Goal: Find specific page/section: Find specific page/section

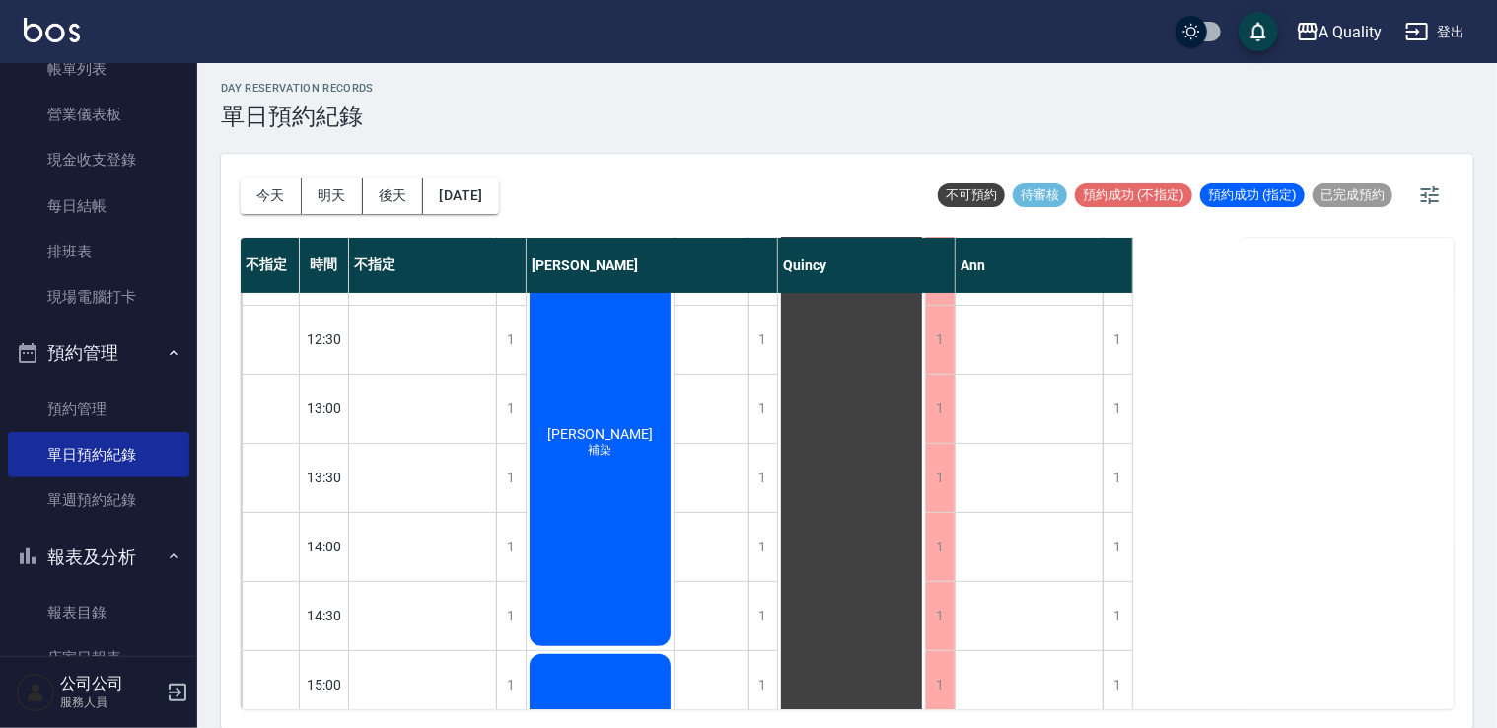
scroll to position [197, 0]
click at [251, 182] on button "今天" at bounding box center [271, 195] width 61 height 36
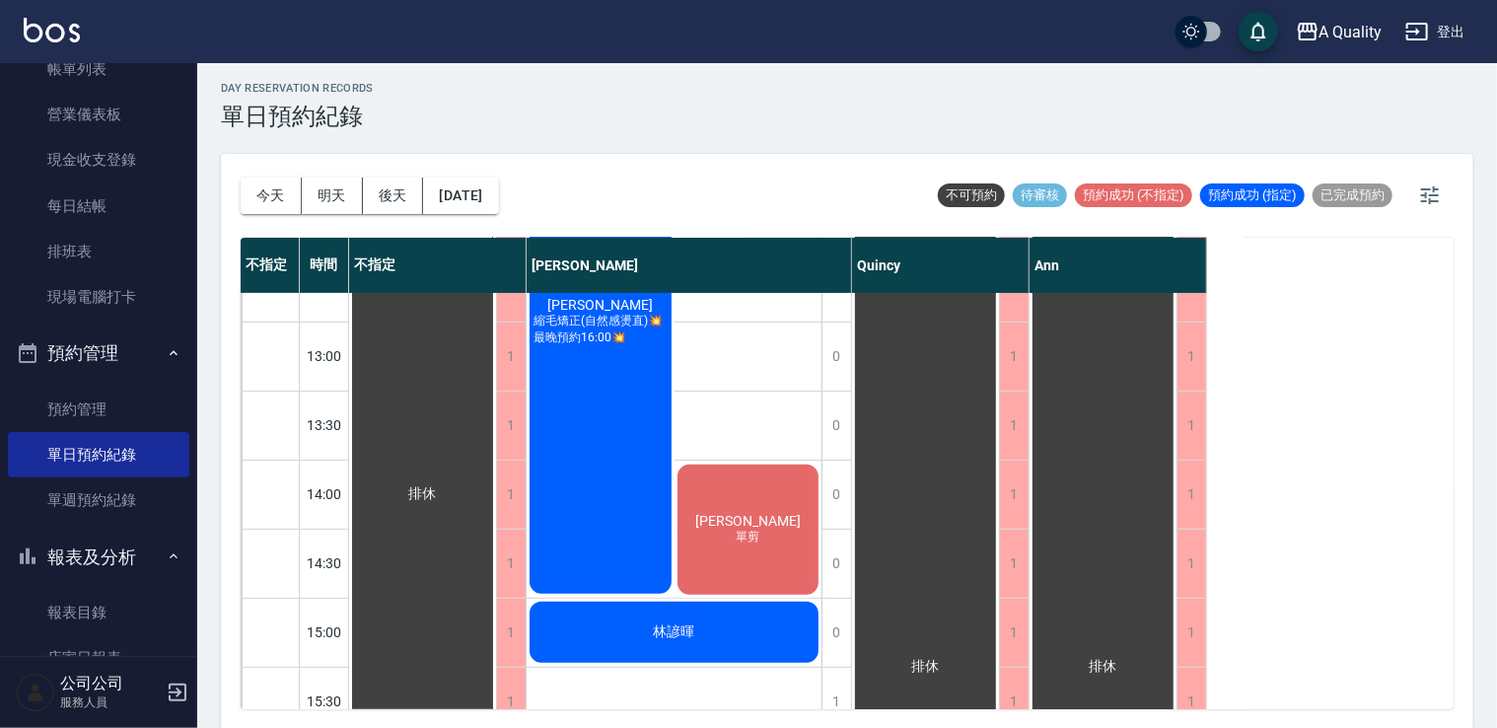
scroll to position [249, 0]
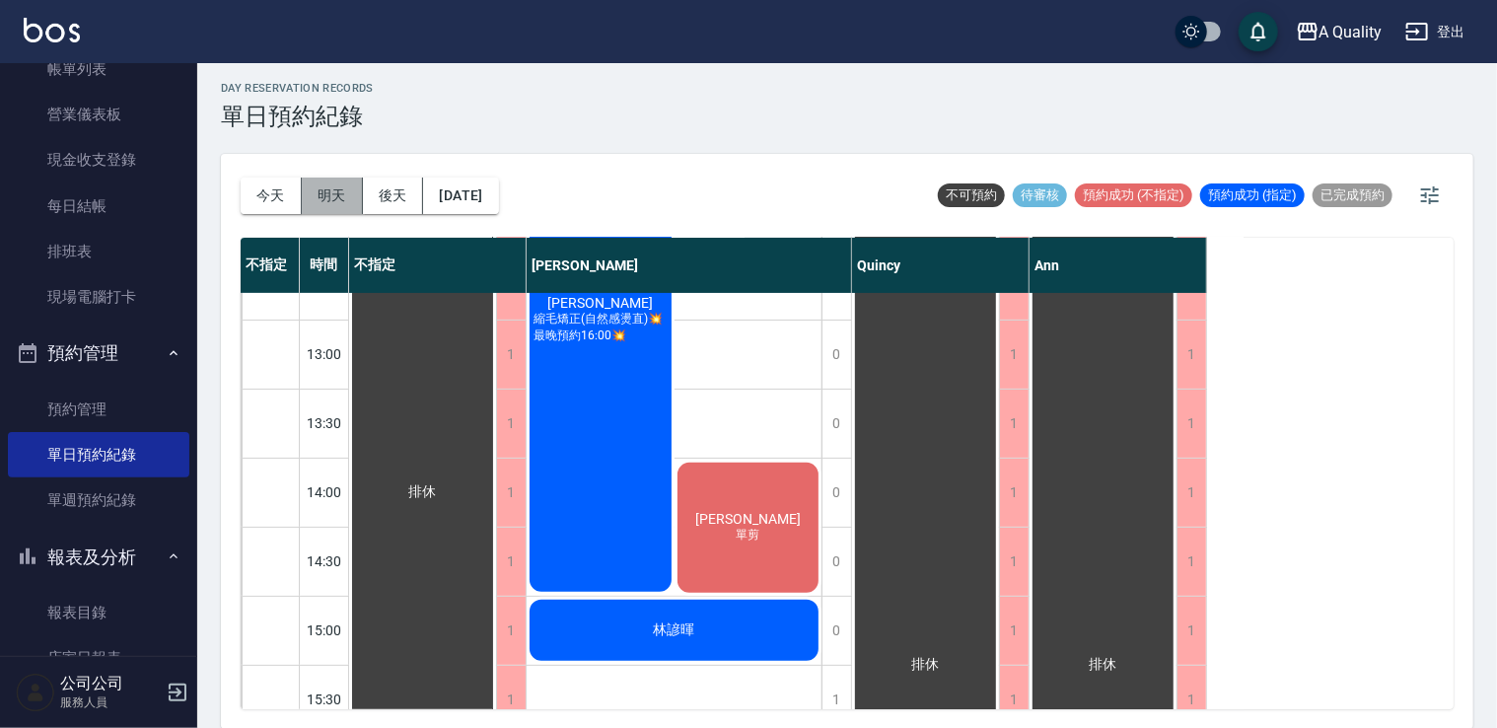
click at [327, 199] on button "明天" at bounding box center [332, 195] width 61 height 36
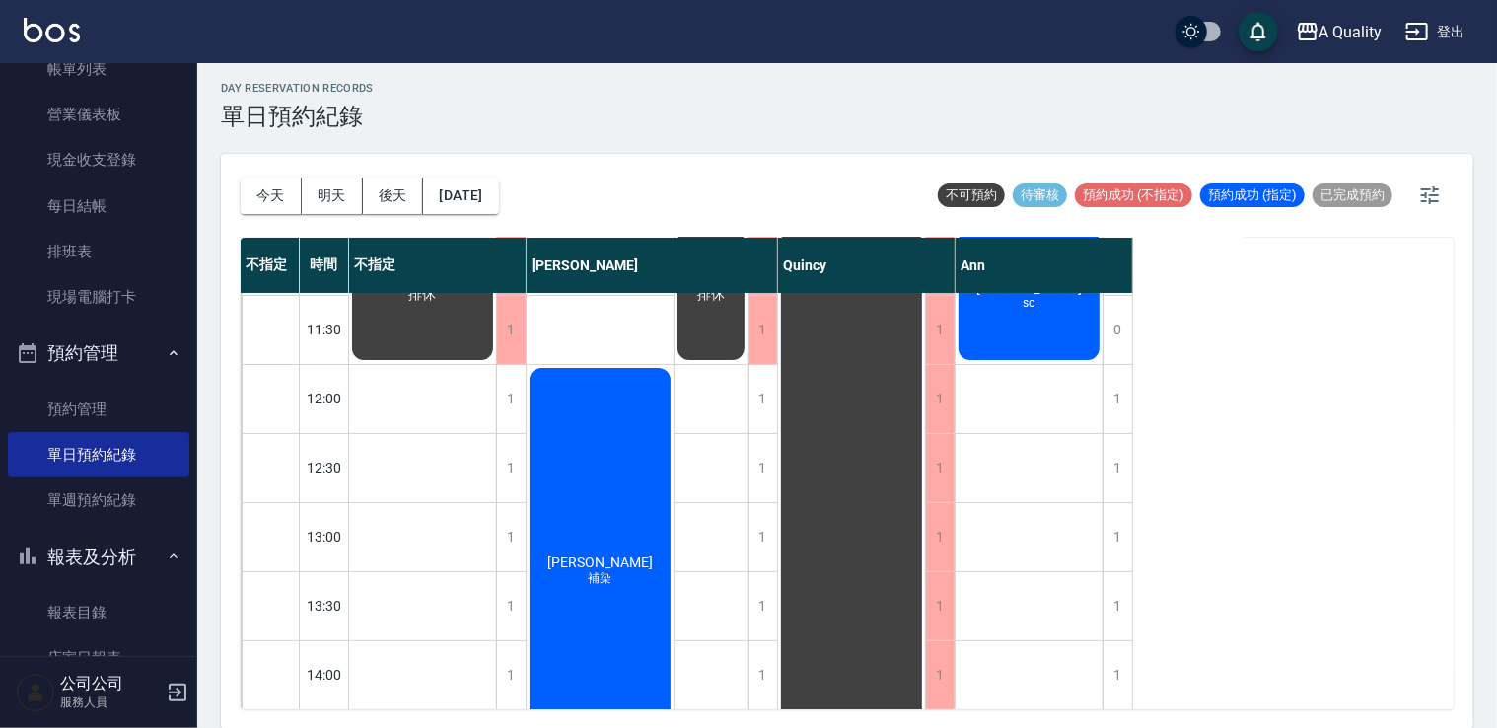
scroll to position [52, 0]
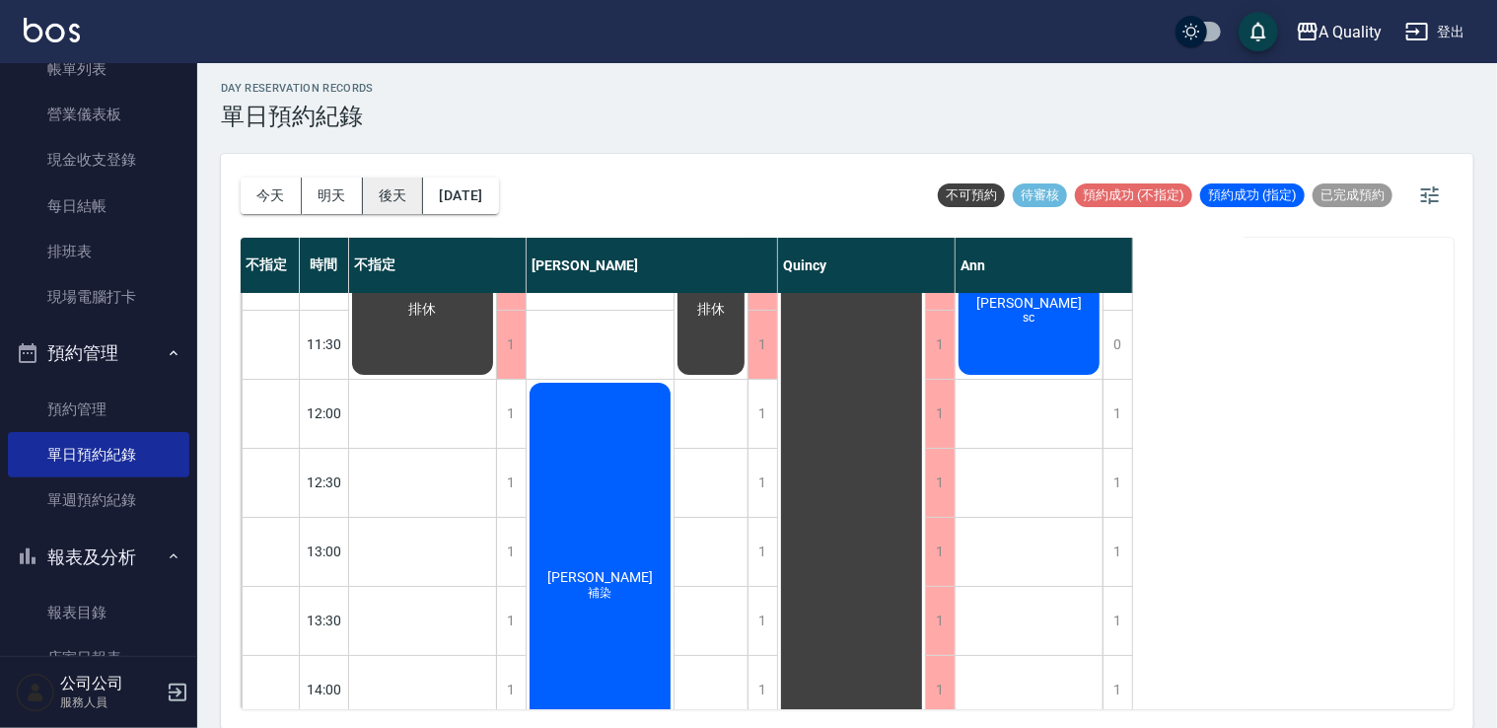
click at [409, 194] on button "後天" at bounding box center [393, 195] width 61 height 36
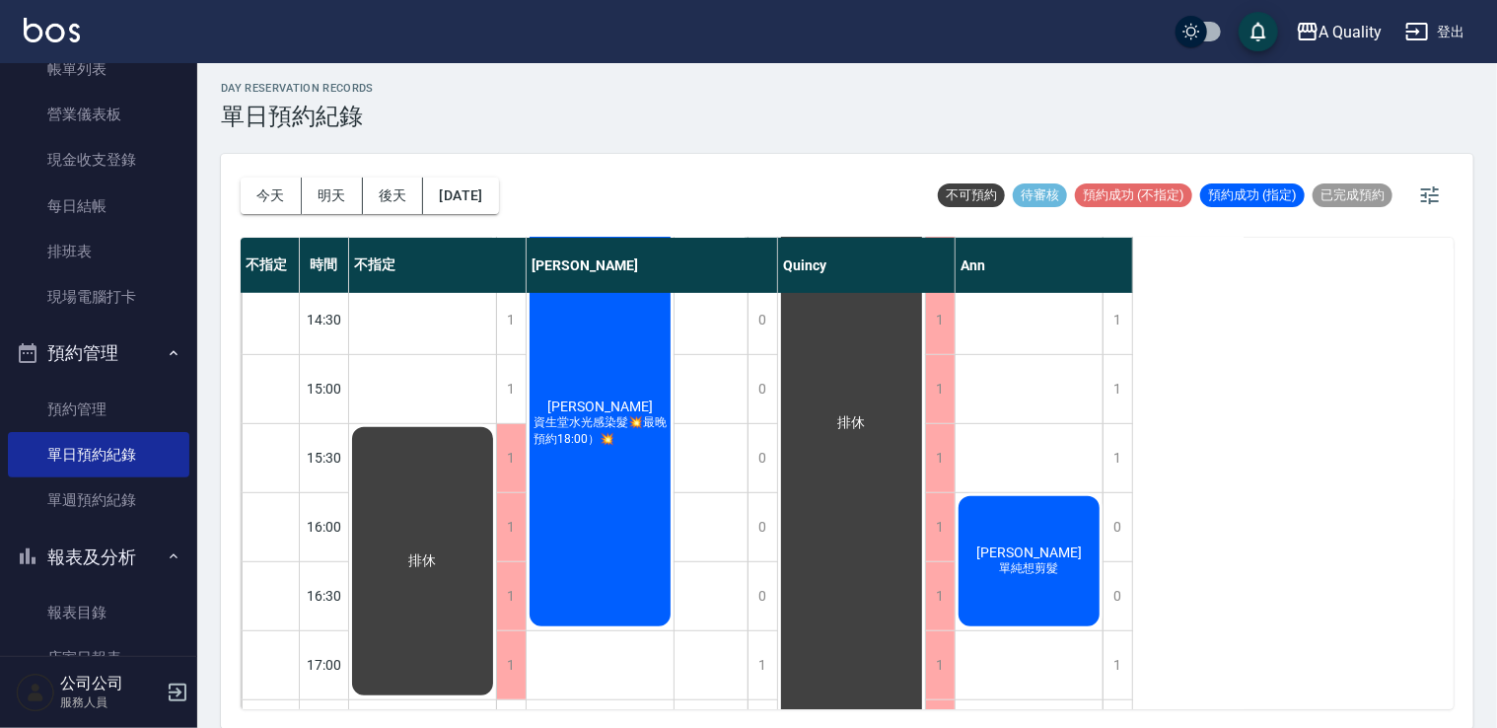
scroll to position [493, 0]
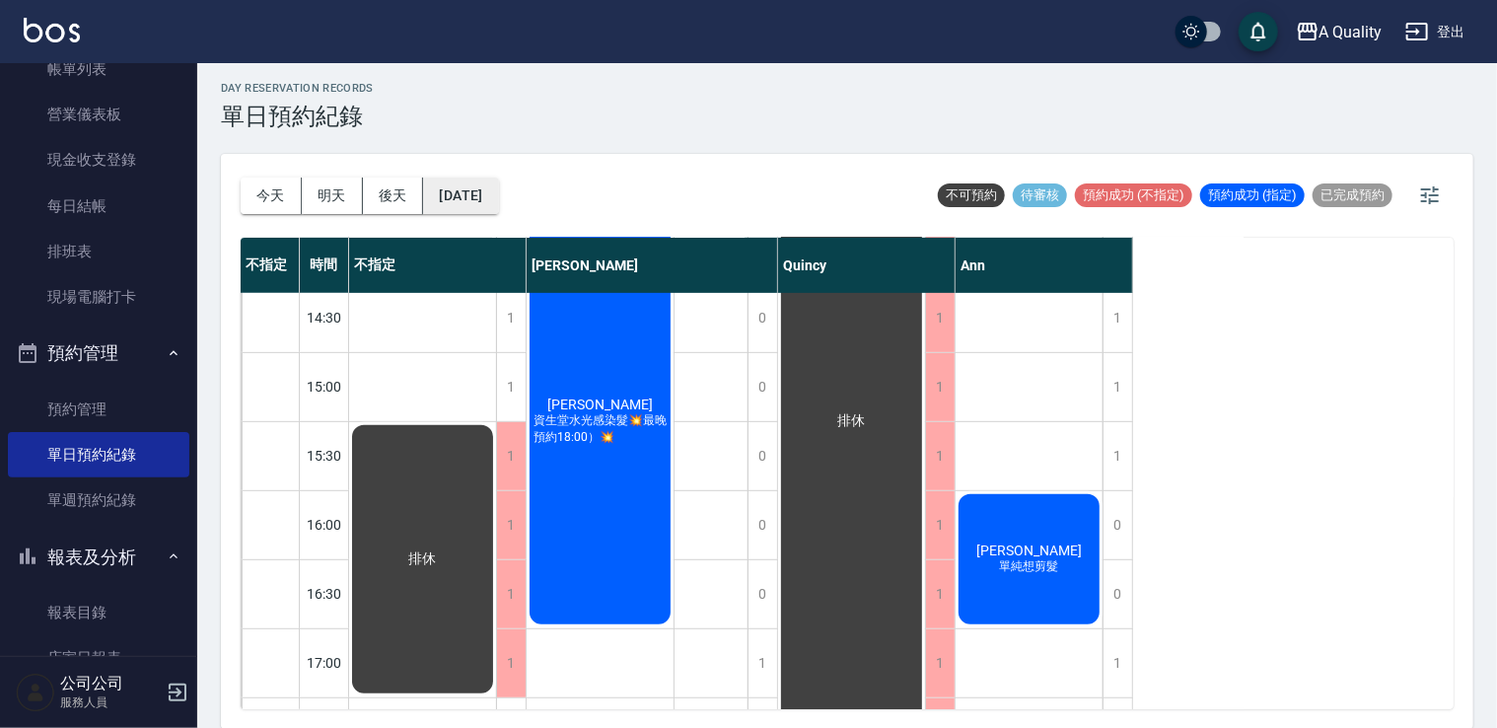
click at [453, 204] on button "[DATE]" at bounding box center [460, 195] width 75 height 36
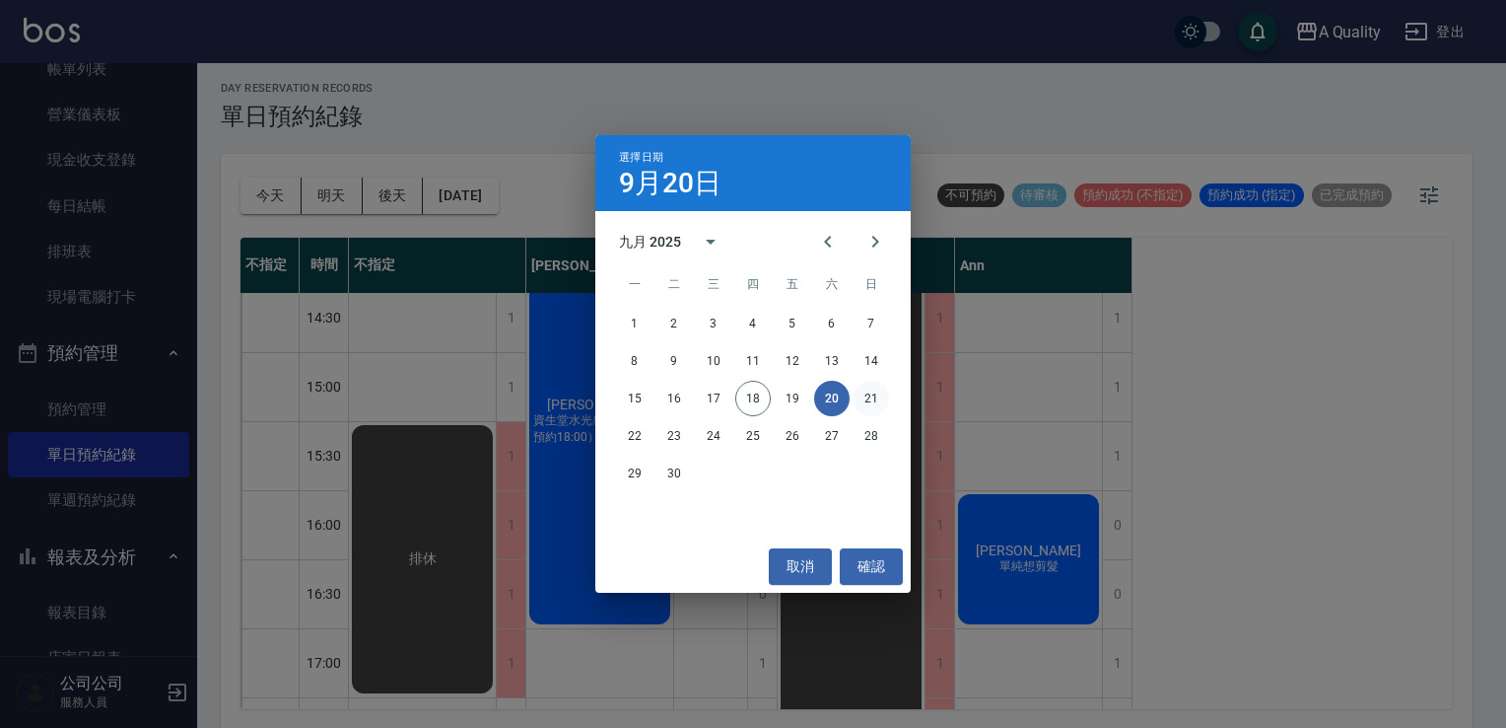
click at [871, 400] on button "21" at bounding box center [871, 398] width 35 height 35
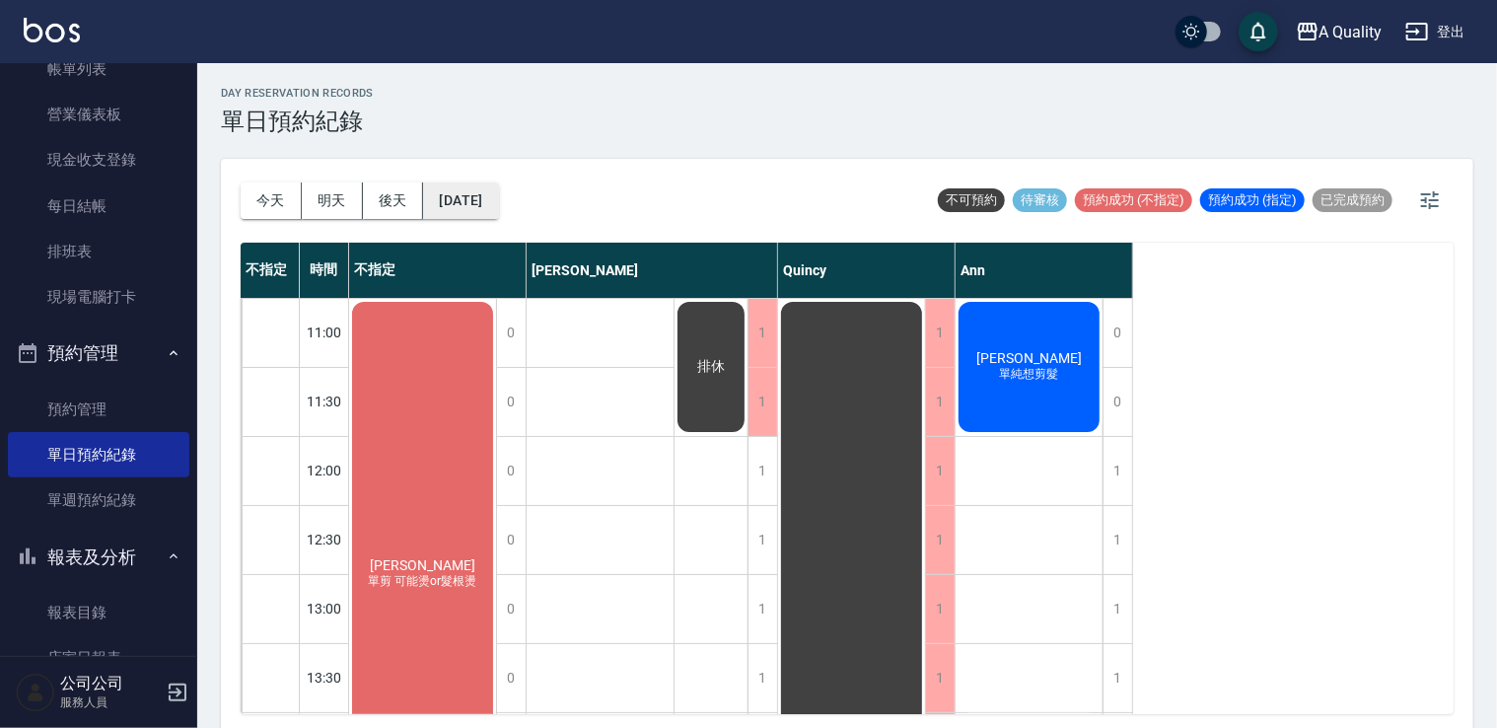
click at [465, 203] on button "[DATE]" at bounding box center [460, 200] width 75 height 36
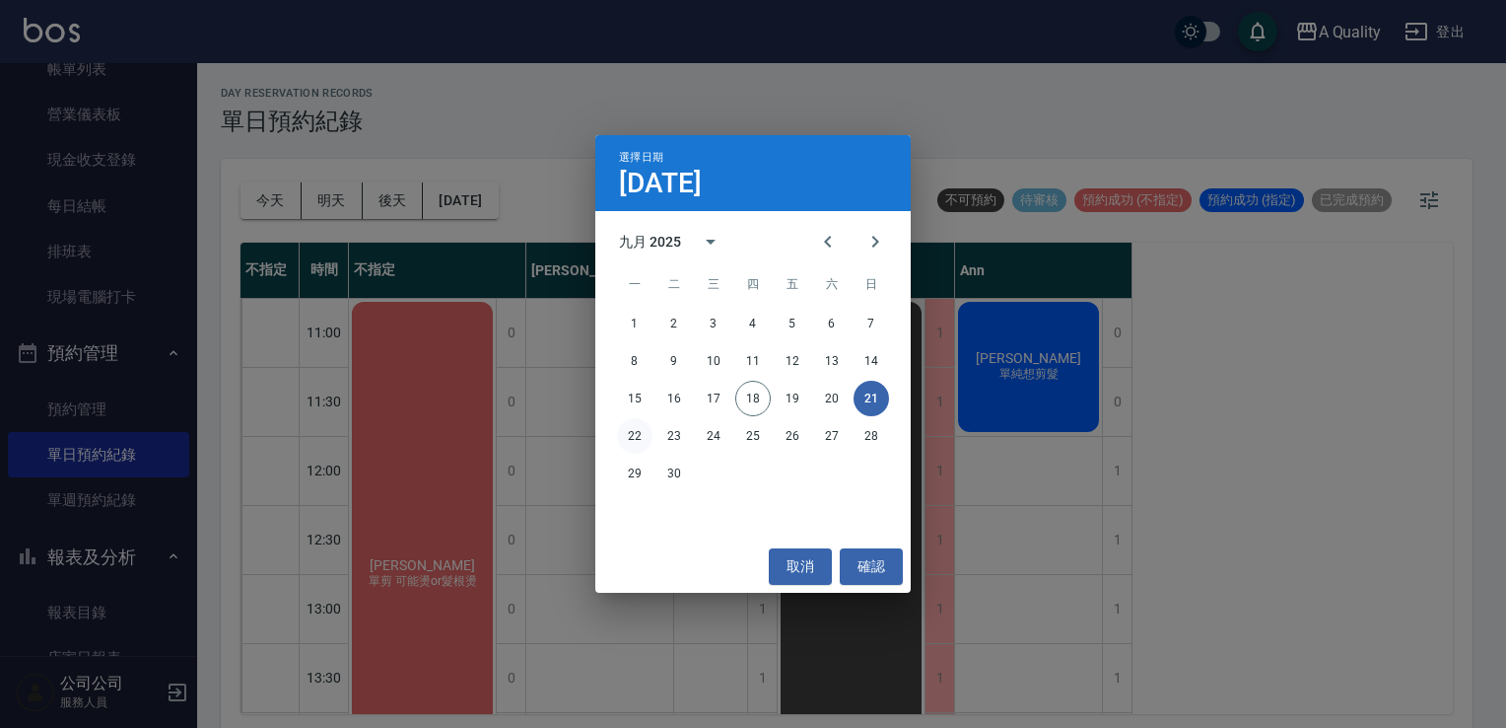
click at [638, 425] on button "22" at bounding box center [634, 435] width 35 height 35
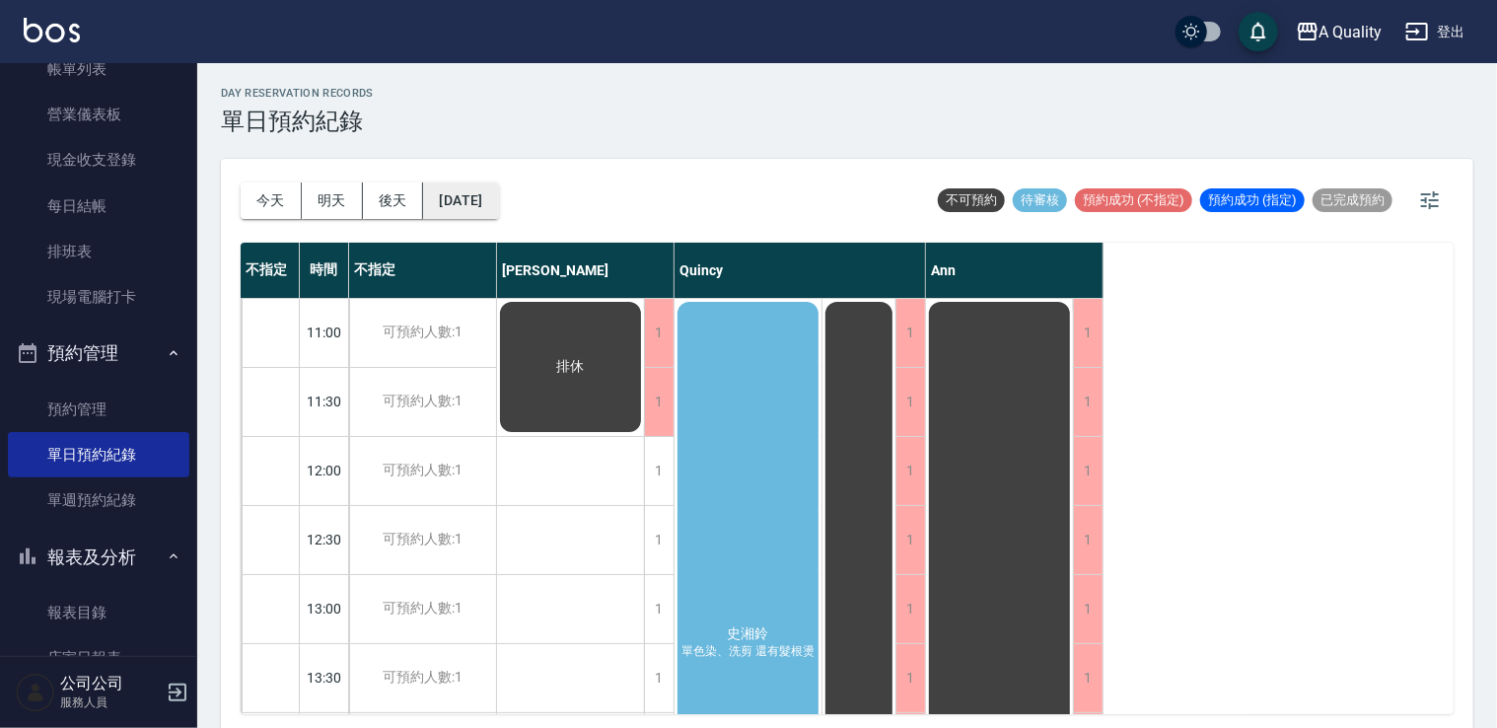
click at [464, 197] on button "[DATE]" at bounding box center [460, 200] width 75 height 36
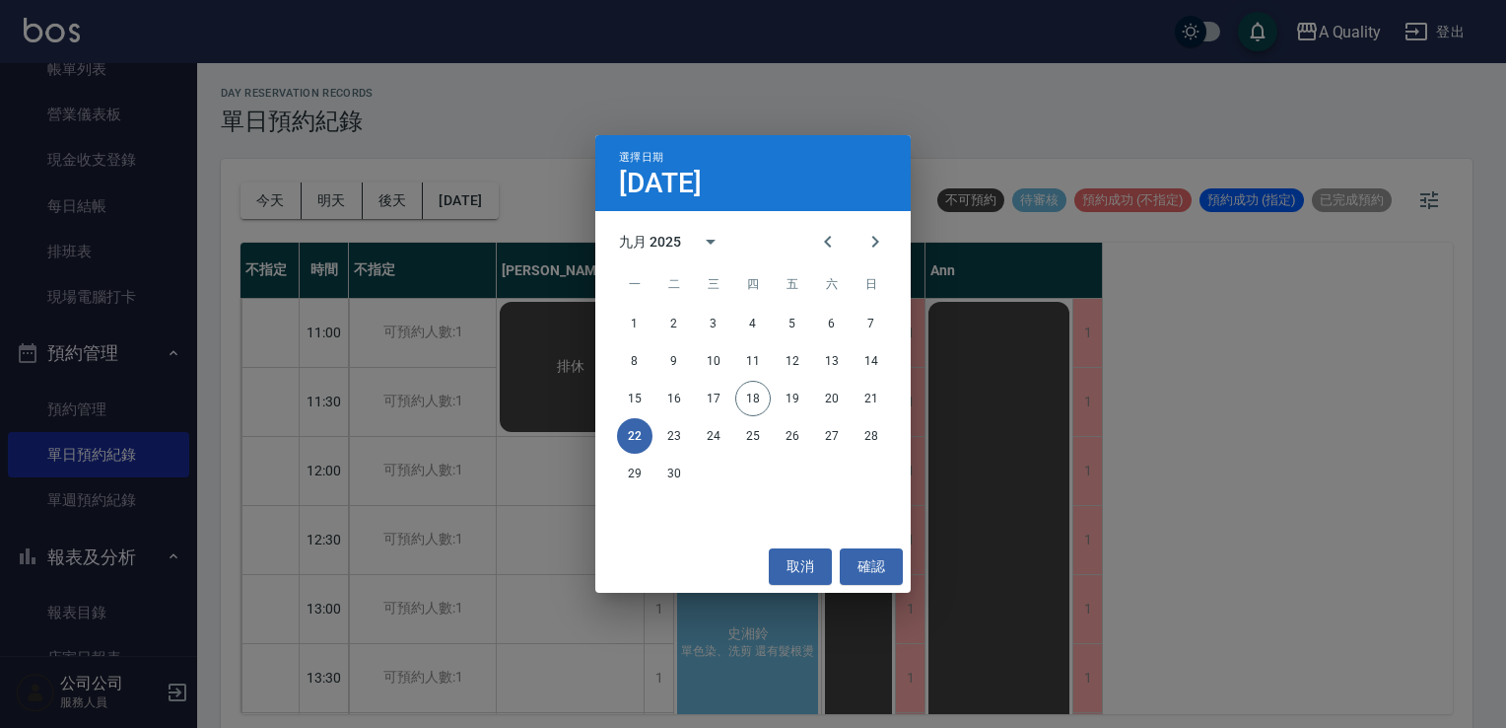
click at [260, 209] on div "選擇日期 [DATE] 九月 2025 一 二 三 四 五 六 日 1 2 3 4 5 6 7 8 9 10 11 12 13 14 15 16 17 18 …" at bounding box center [753, 364] width 1506 height 728
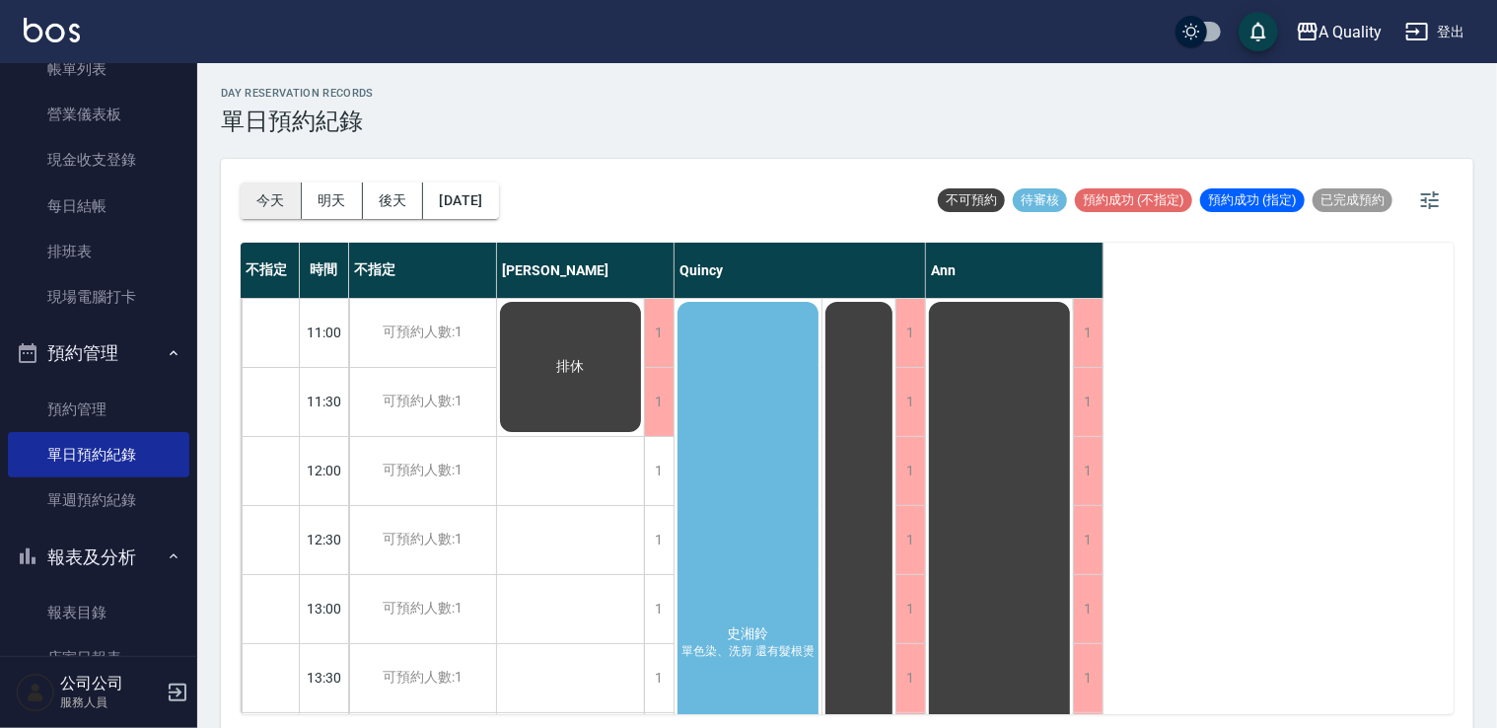
click at [278, 199] on button "今天" at bounding box center [271, 200] width 61 height 36
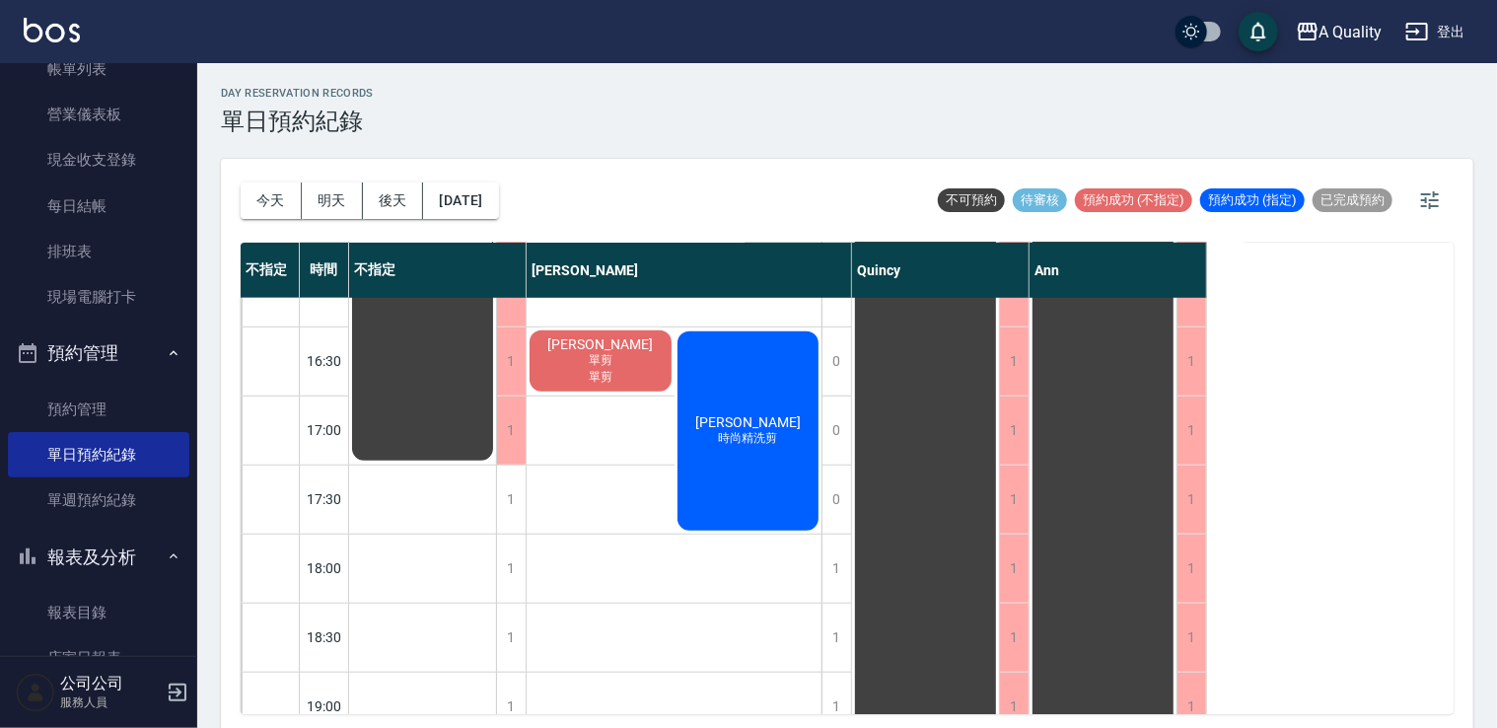
scroll to position [841, 0]
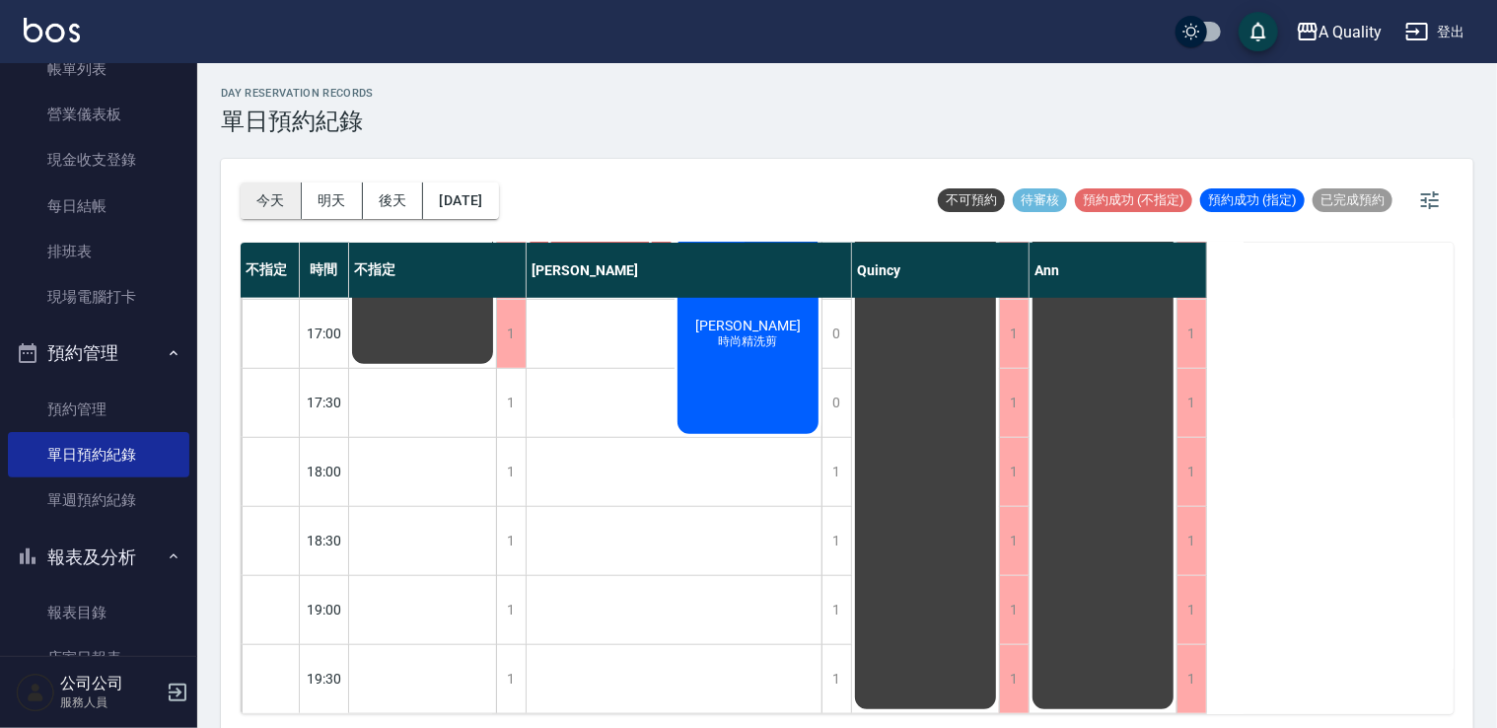
click at [267, 208] on button "今天" at bounding box center [271, 200] width 61 height 36
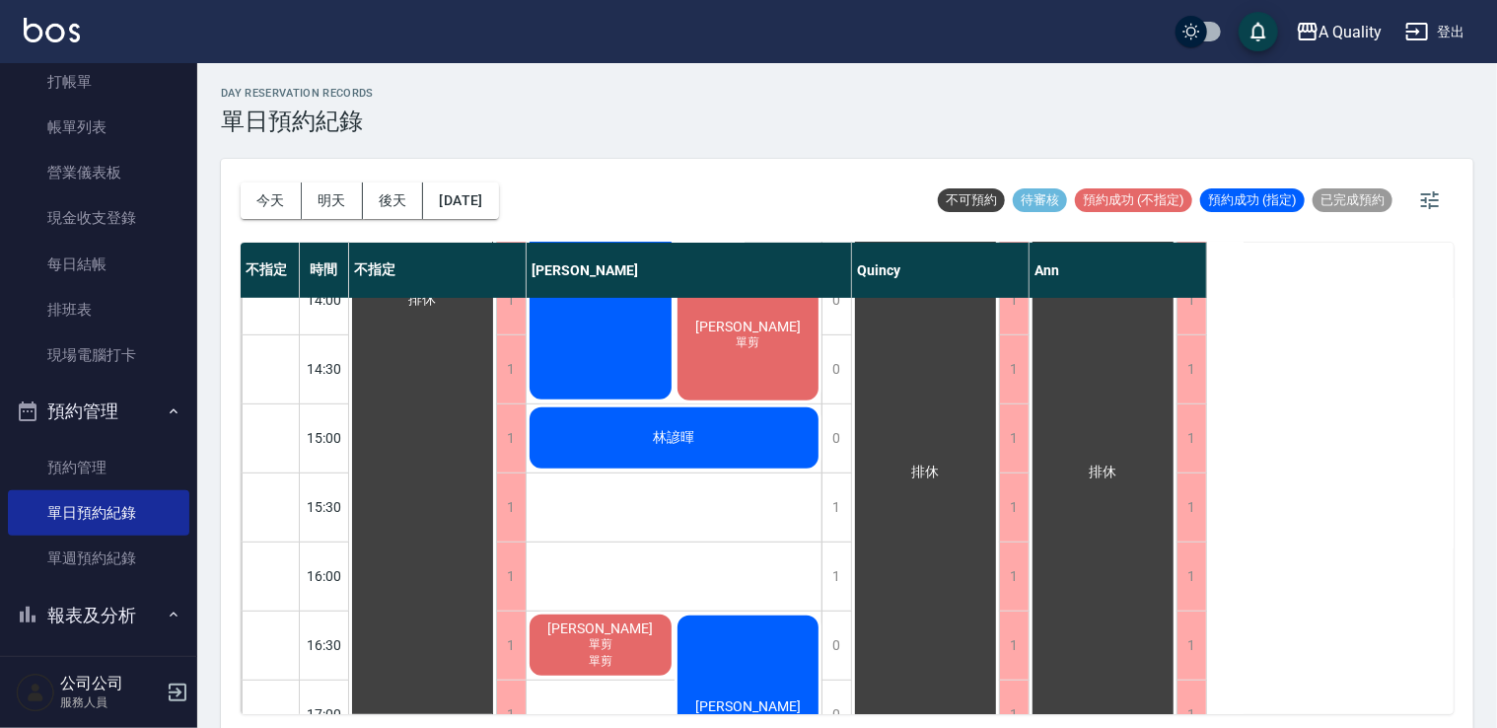
scroll to position [0, 0]
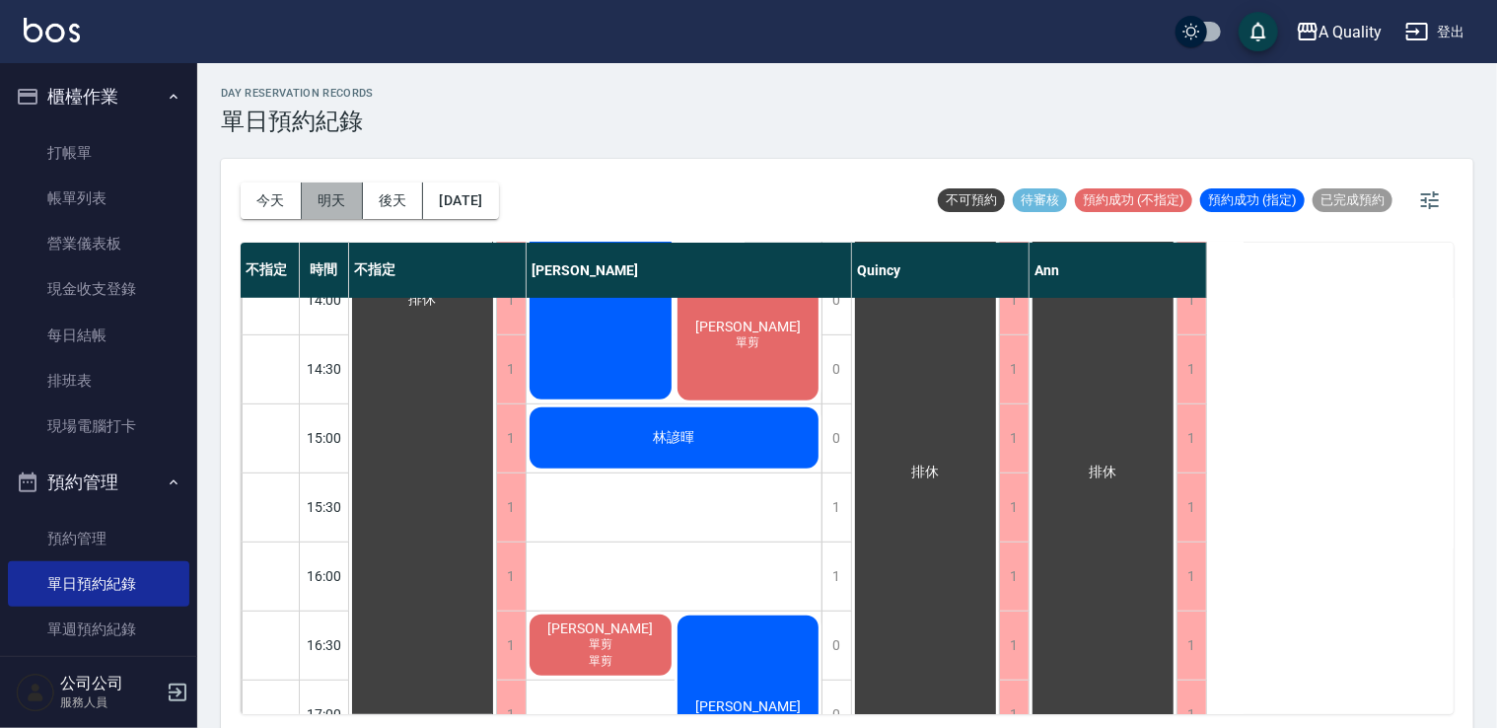
click at [322, 198] on button "明天" at bounding box center [332, 200] width 61 height 36
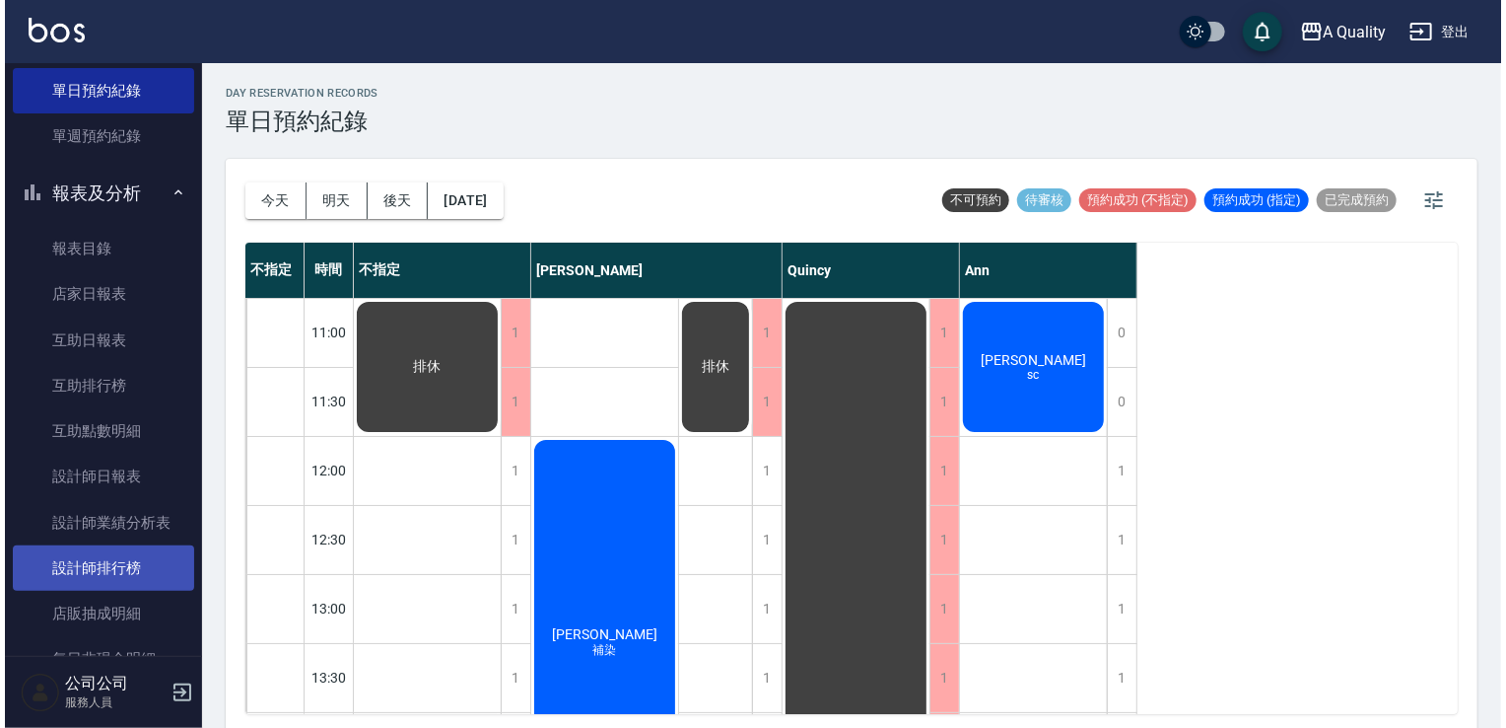
scroll to position [600, 0]
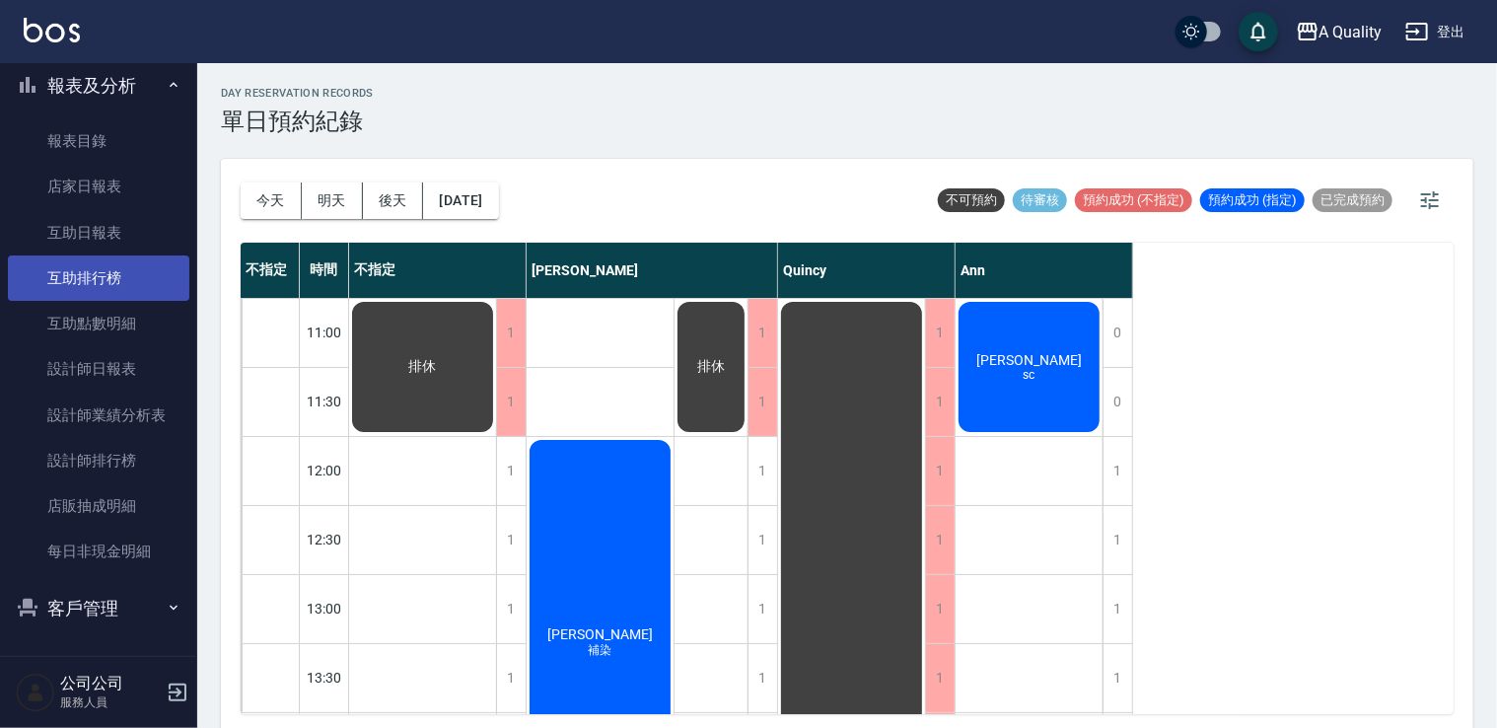
click at [107, 277] on link "互助排行榜" at bounding box center [98, 277] width 181 height 45
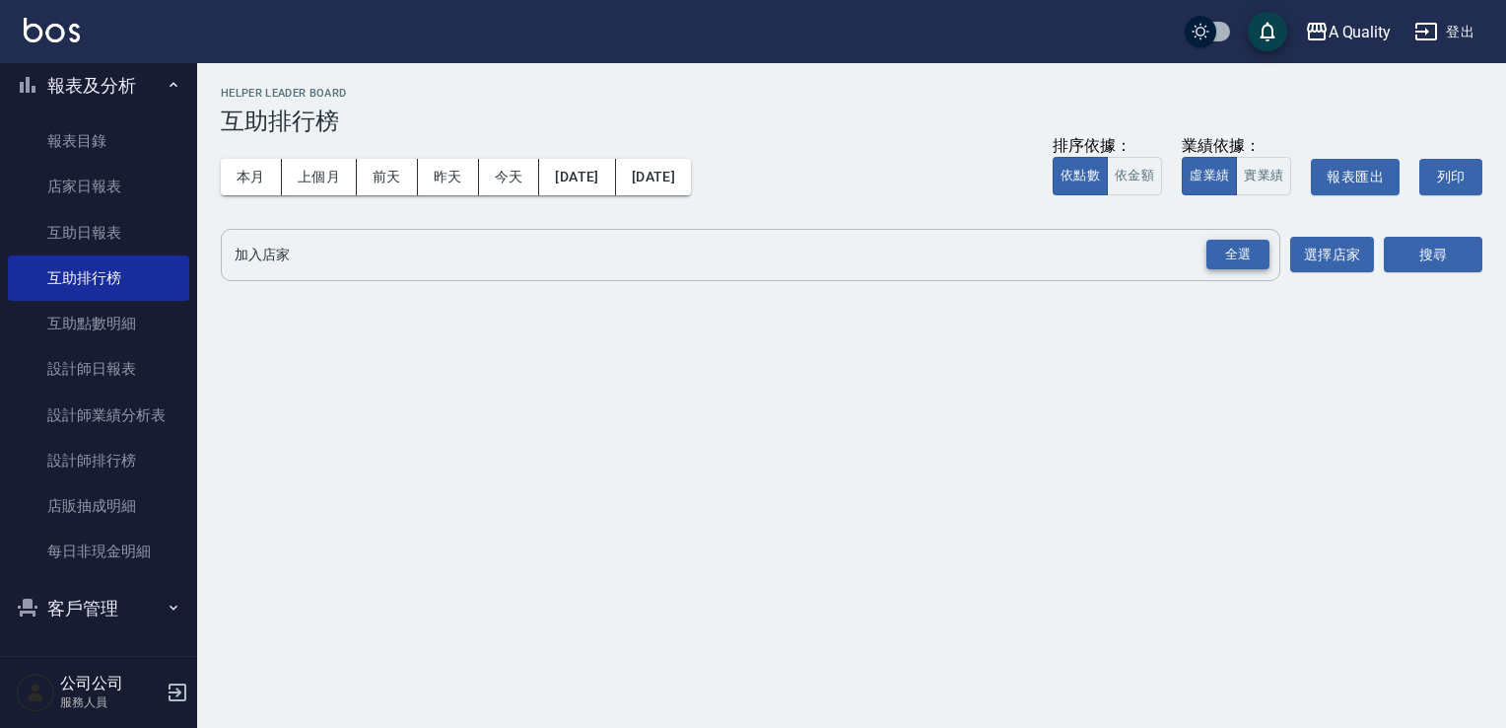
click at [1228, 246] on div "全選" at bounding box center [1238, 255] width 63 height 31
click at [1420, 243] on button "搜尋" at bounding box center [1433, 256] width 99 height 36
